Goal: Task Accomplishment & Management: Use online tool/utility

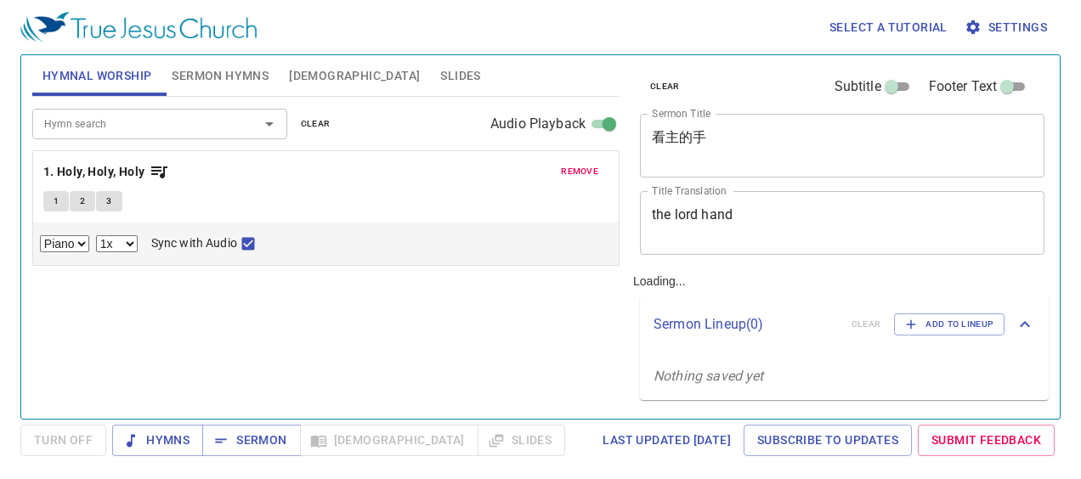
select select "1"
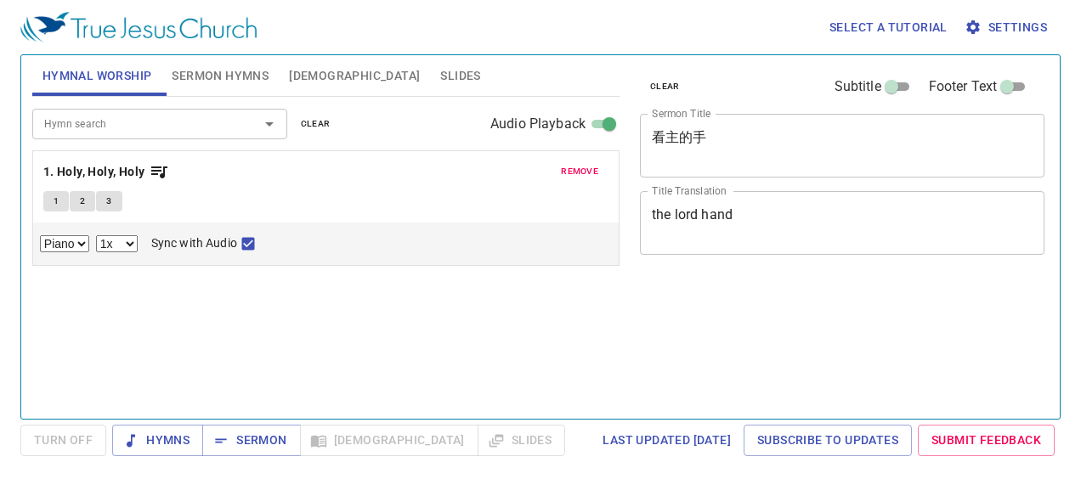
select select "1"
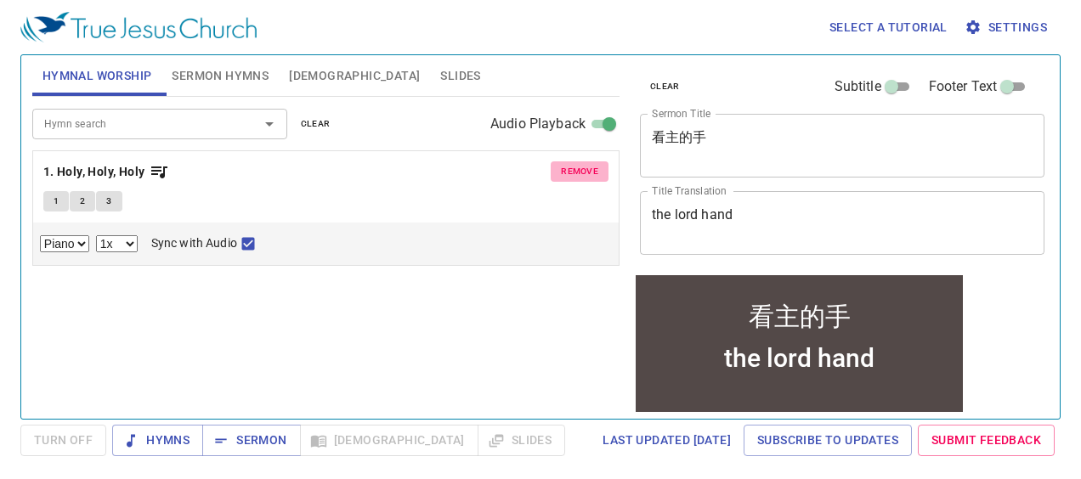
click at [579, 162] on button "remove" at bounding box center [580, 171] width 58 height 20
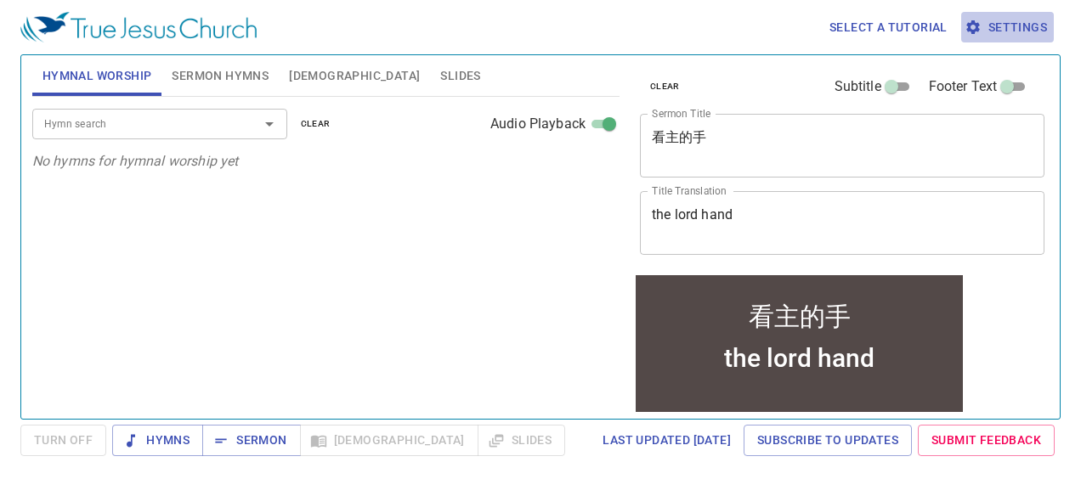
click at [1035, 36] on span "Settings" at bounding box center [1007, 27] width 79 height 21
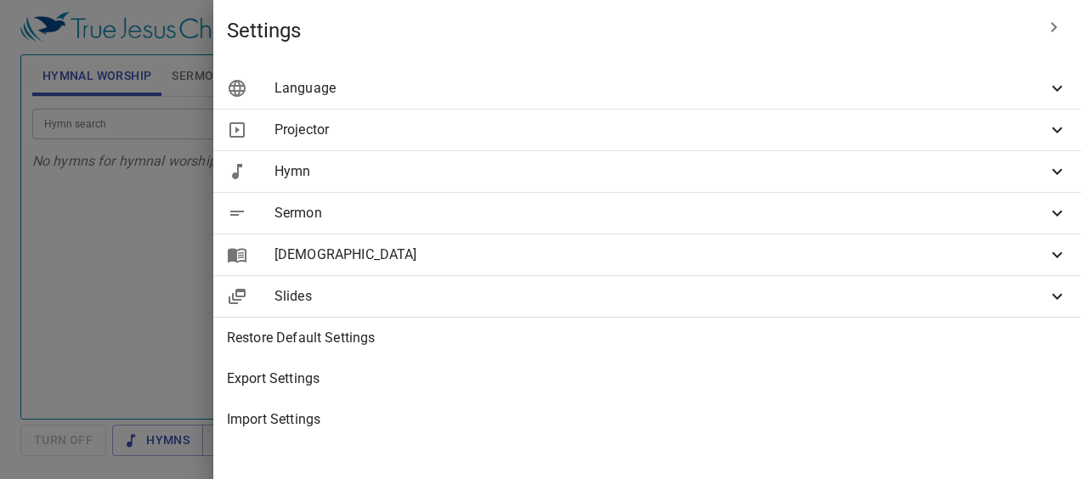
click at [1052, 93] on icon at bounding box center [1057, 88] width 20 height 20
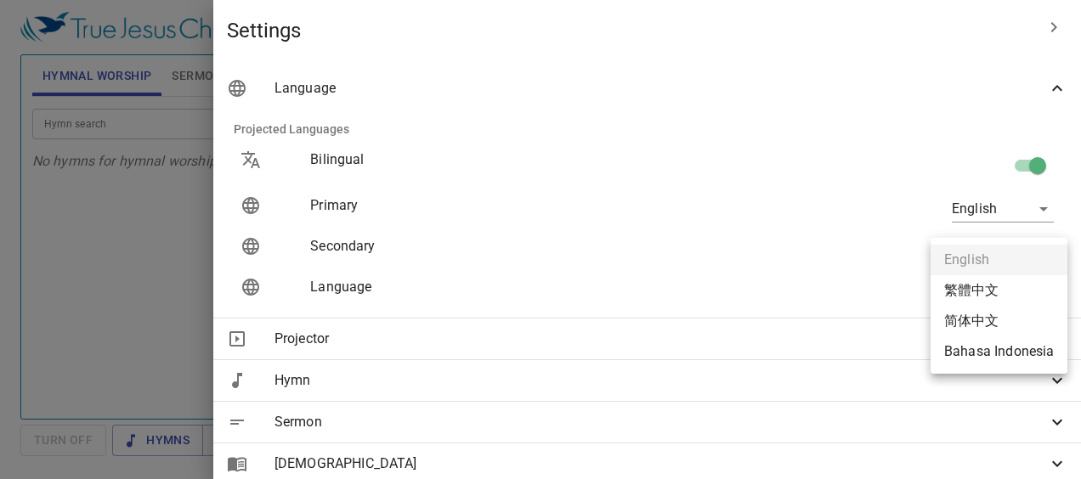
click at [1037, 296] on body "Select a tutorial Settings Hymnal Worship Sermon Hymns Bible Slides Hymn search…" at bounding box center [540, 239] width 1081 height 479
click at [982, 321] on li "简体中文" at bounding box center [998, 321] width 137 height 31
type input "zh-simple"
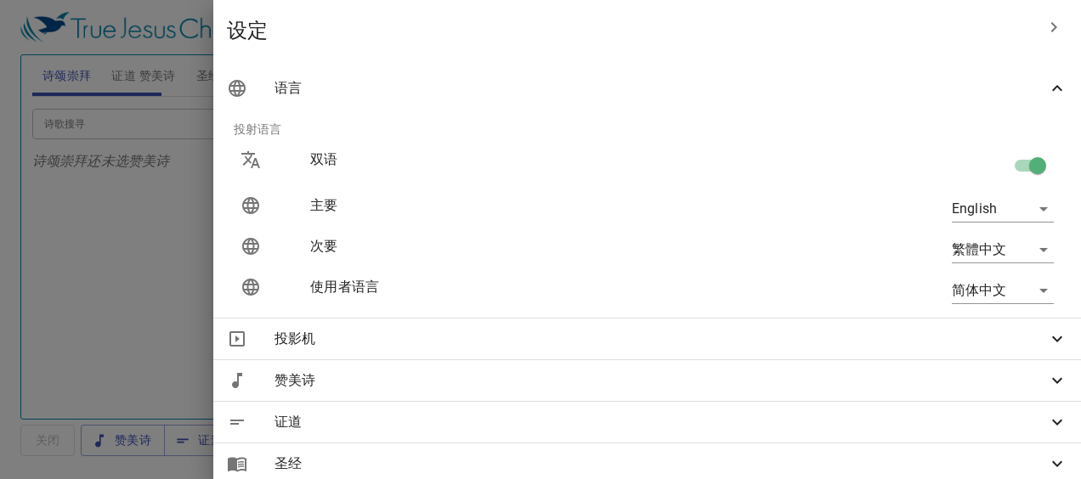
click at [400, 280] on div at bounding box center [540, 239] width 1081 height 479
